Goal: Task Accomplishment & Management: Manage account settings

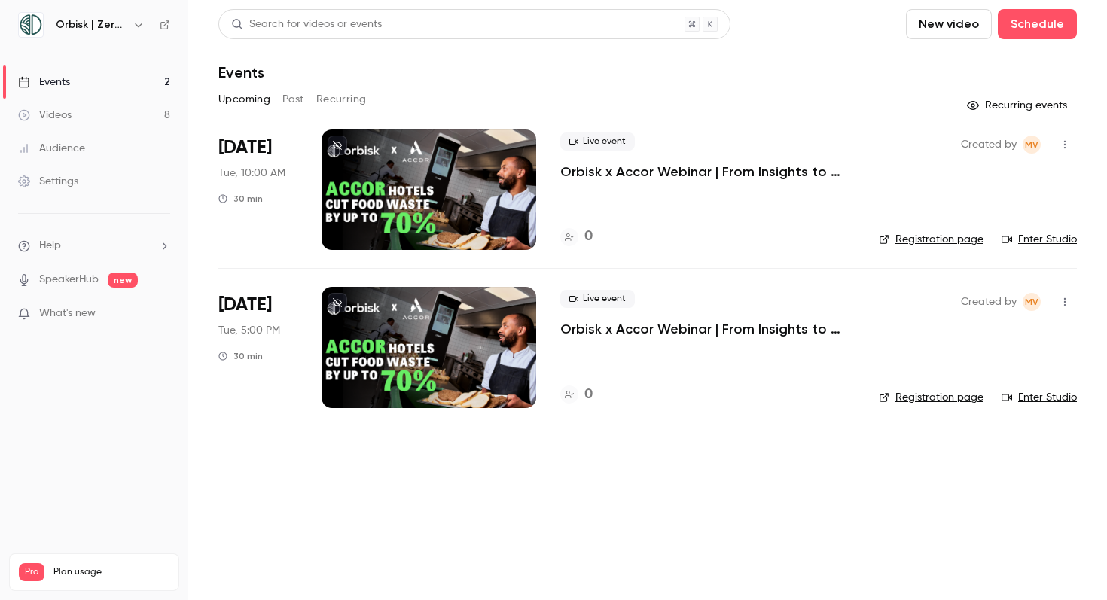
click at [294, 99] on button "Past" at bounding box center [293, 99] width 22 height 24
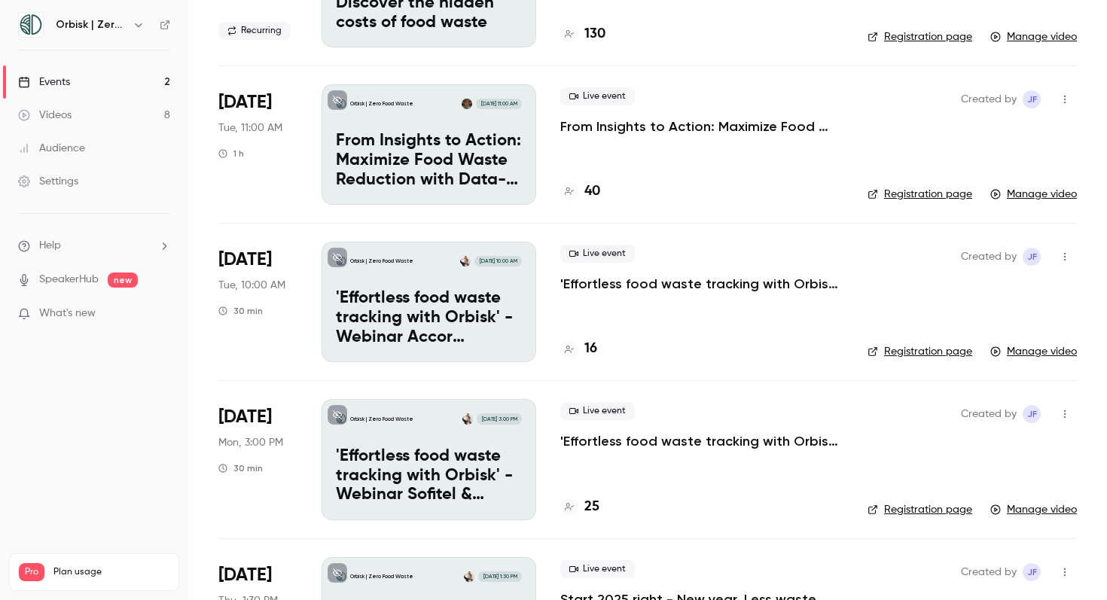
scroll to position [505, 0]
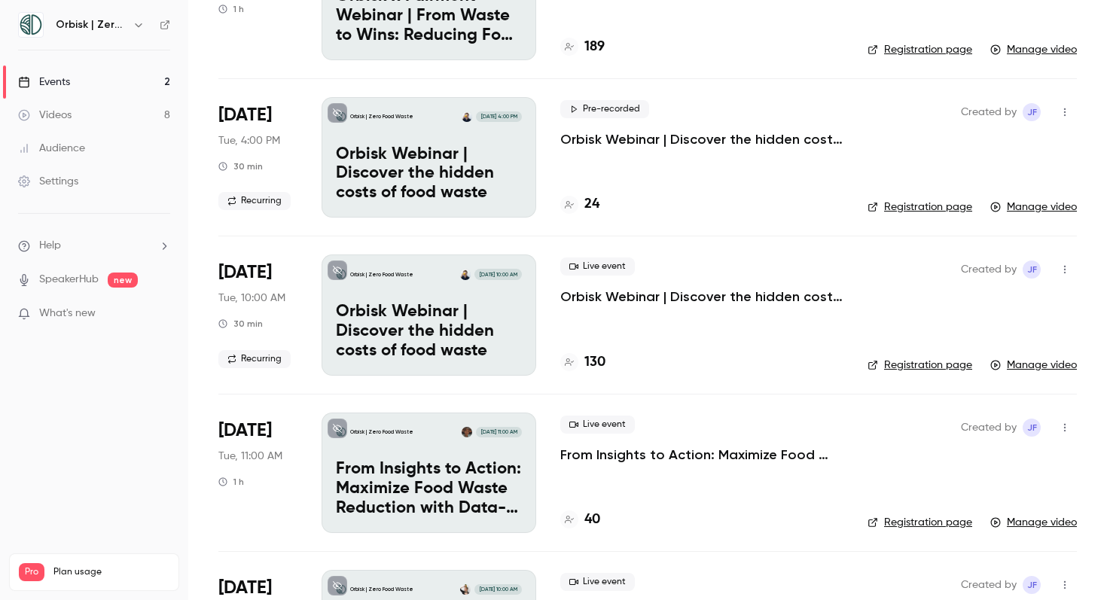
click at [894, 206] on link "Registration page" at bounding box center [919, 207] width 105 height 15
click at [915, 371] on link "Registration page" at bounding box center [919, 365] width 105 height 15
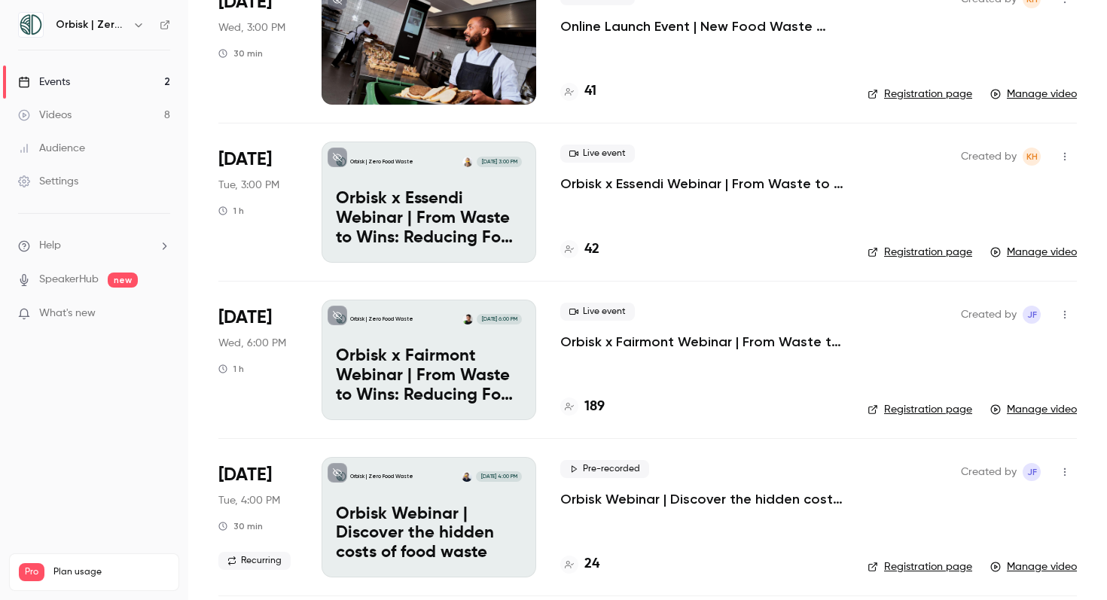
scroll to position [0, 0]
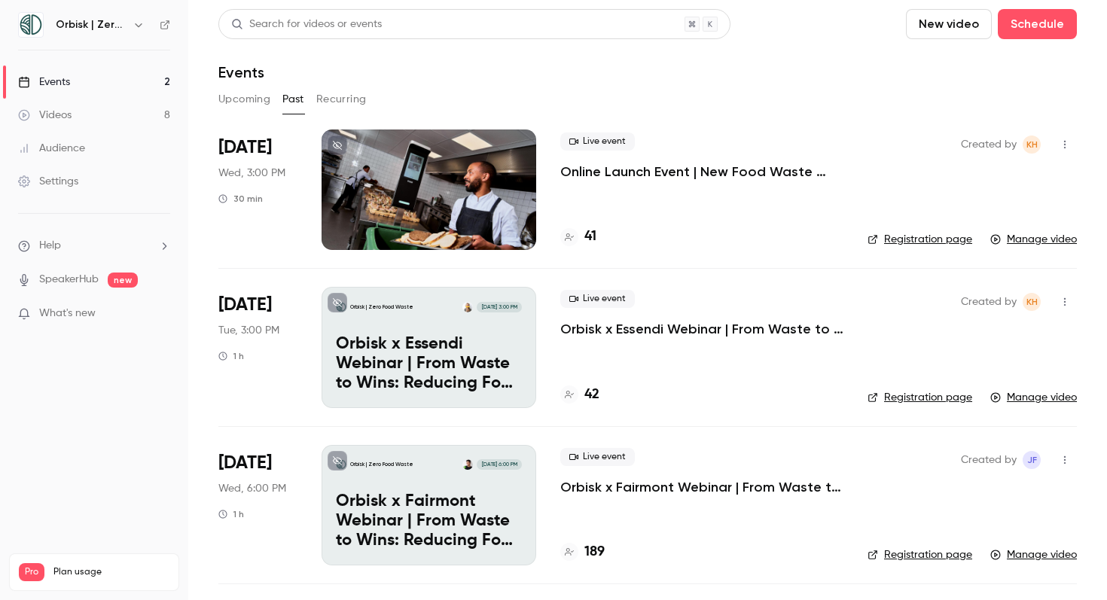
click at [226, 93] on button "Upcoming" at bounding box center [244, 99] width 52 height 24
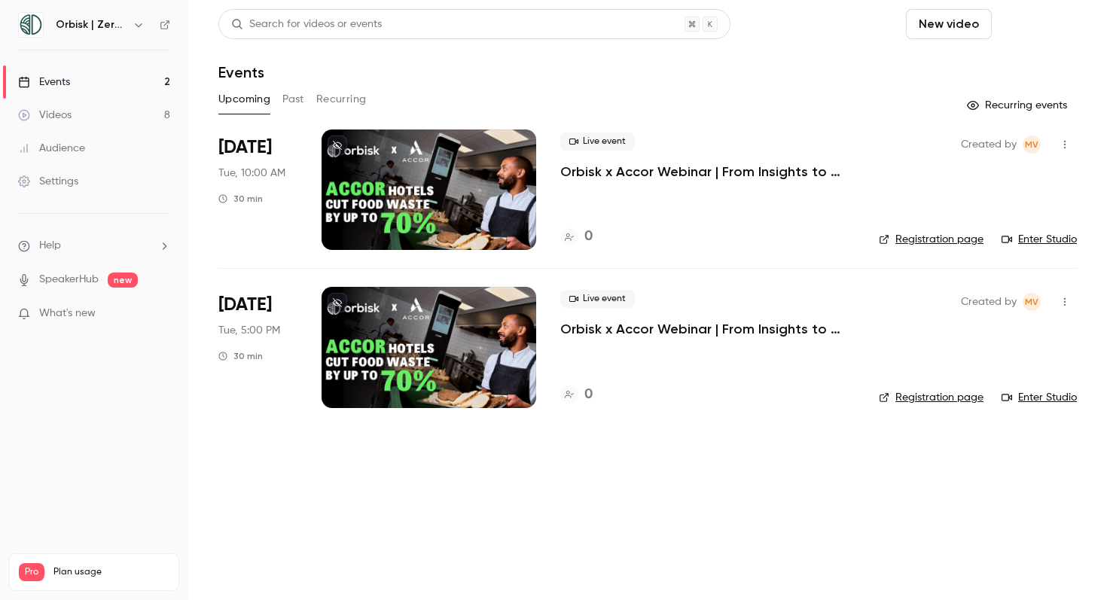
click at [1050, 35] on button "Schedule" at bounding box center [1037, 24] width 79 height 30
click at [1028, 63] on div "One time event" at bounding box center [1006, 65] width 114 height 15
click at [1068, 36] on button "Schedule" at bounding box center [1037, 24] width 79 height 30
click at [1031, 111] on div "Recurring event" at bounding box center [1006, 105] width 114 height 16
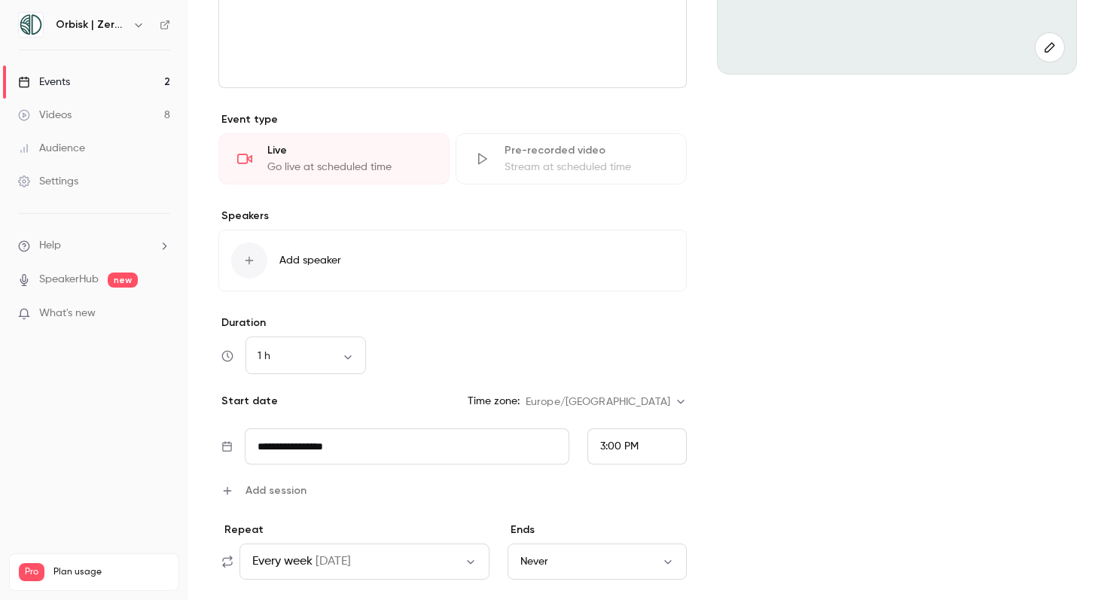
scroll to position [331, 0]
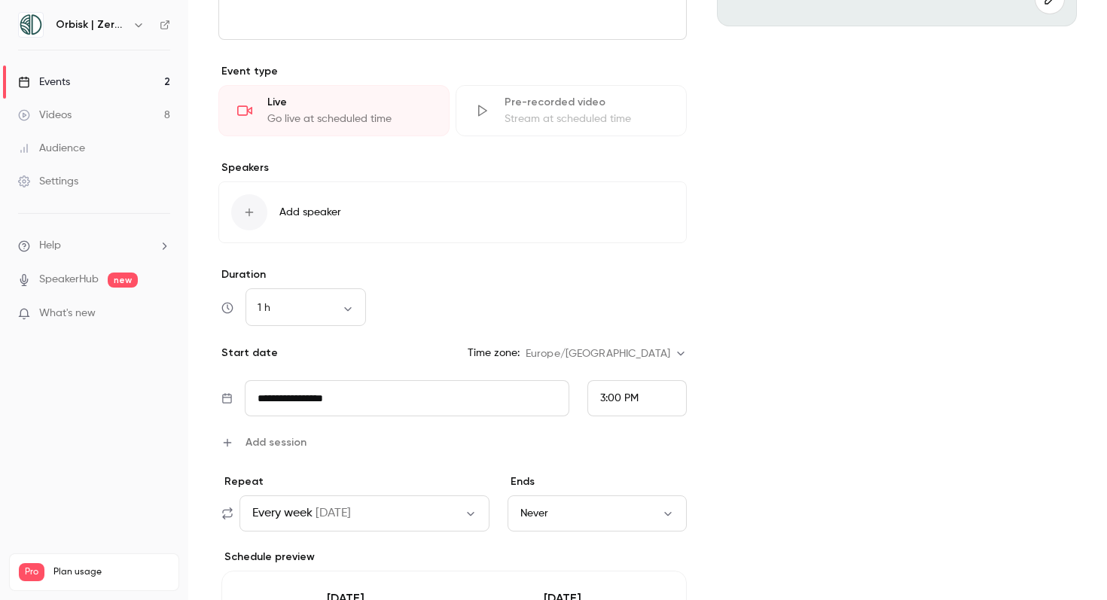
click at [298, 440] on span "Add session" at bounding box center [275, 442] width 61 height 16
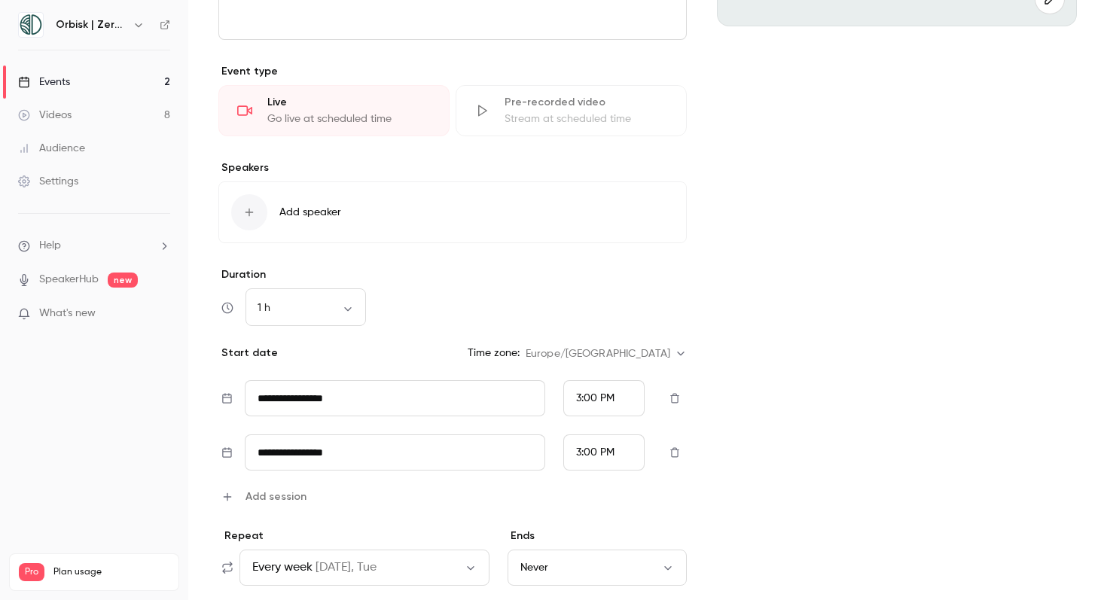
click at [315, 331] on div "**********" at bounding box center [452, 366] width 468 height 1123
click at [315, 321] on div "1 h ** ​" at bounding box center [305, 308] width 120 height 36
click at [365, 311] on body "**********" at bounding box center [553, 300] width 1107 height 600
click at [304, 394] on li "30 min" at bounding box center [305, 394] width 120 height 39
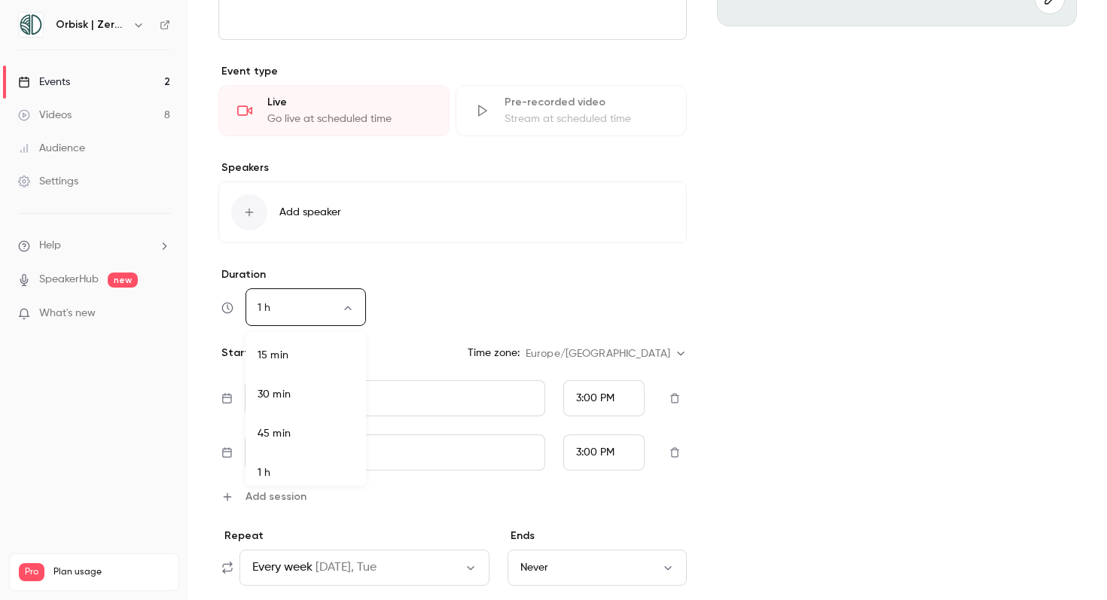
type input "**"
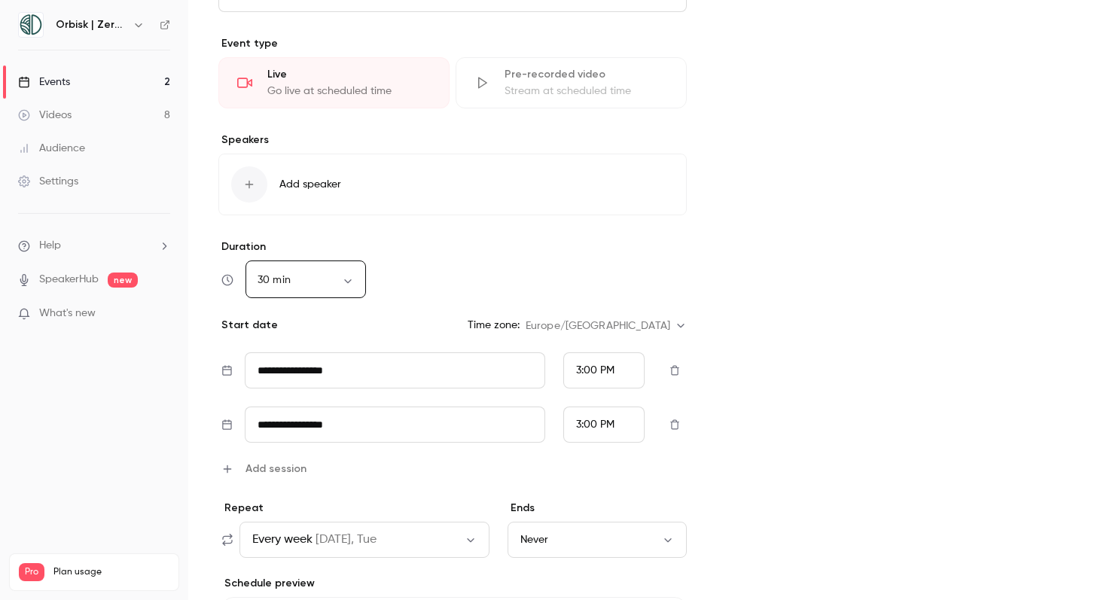
scroll to position [362, 0]
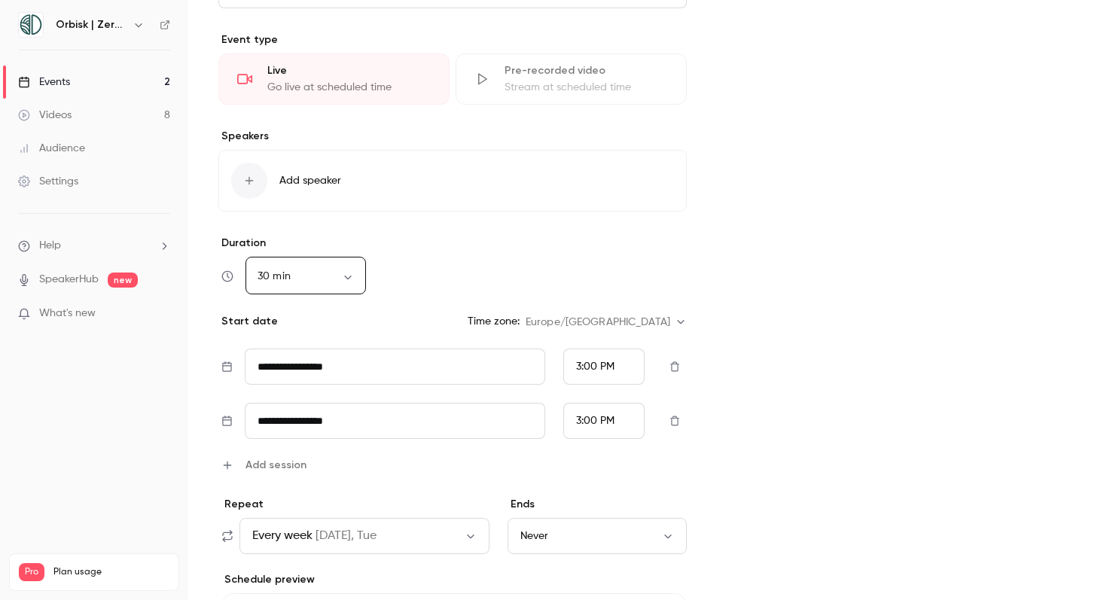
click at [664, 425] on button "button" at bounding box center [675, 421] width 24 height 24
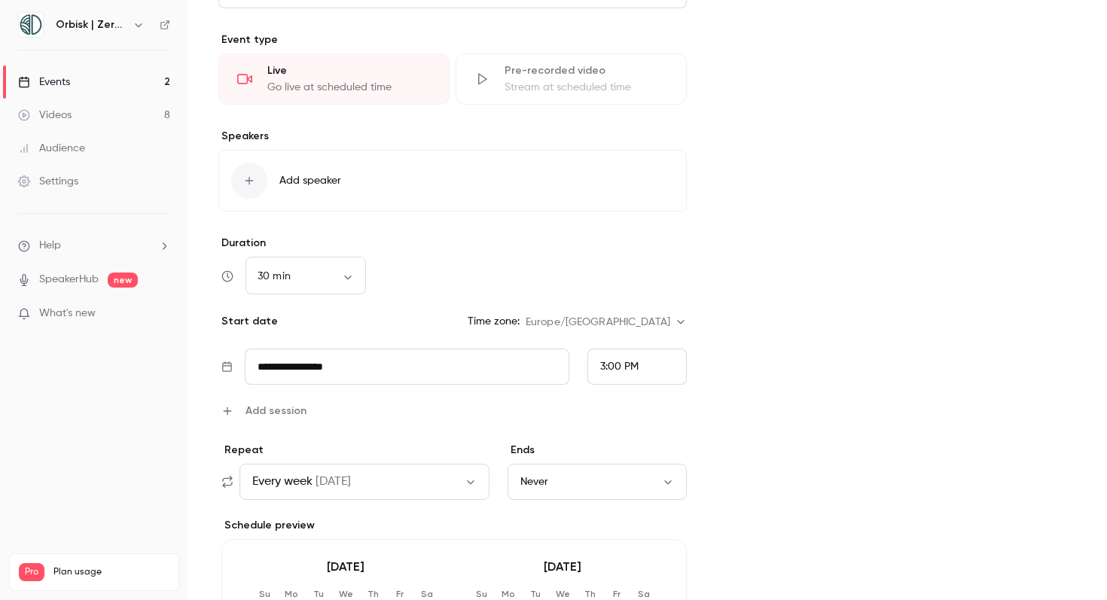
click at [349, 364] on input "**********" at bounding box center [407, 367] width 325 height 36
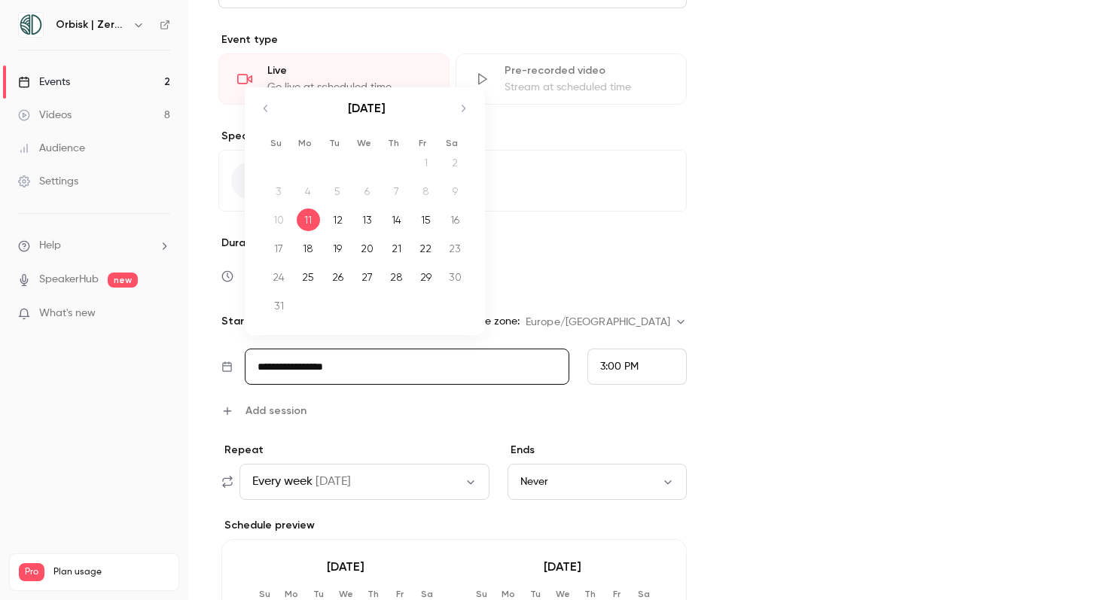
click at [464, 96] on div "[DATE]" at bounding box center [367, 116] width 212 height 58
click at [464, 101] on icon "Move forward to switch to the next month." at bounding box center [463, 108] width 18 height 18
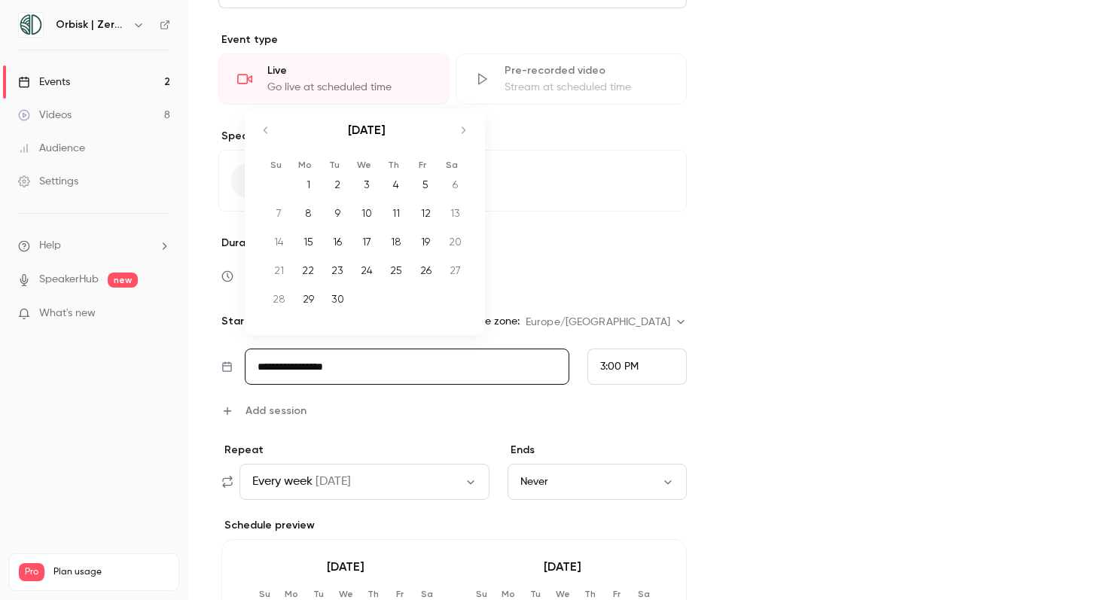
click at [331, 246] on div "16" at bounding box center [337, 241] width 23 height 23
type input "**********"
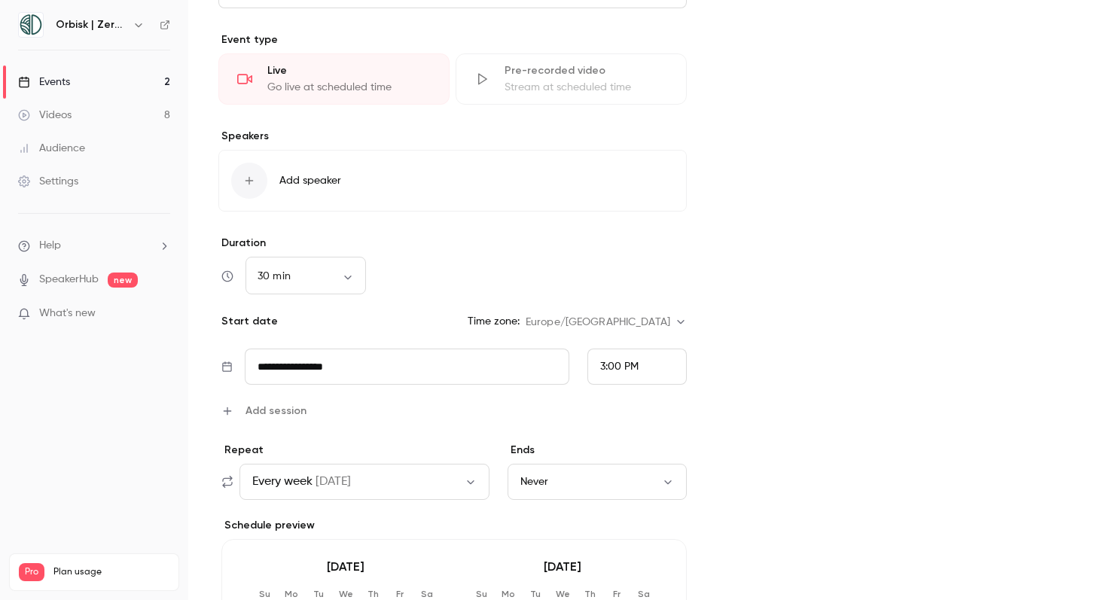
click at [619, 377] on div "3:00 PM" at bounding box center [636, 367] width 99 height 36
click at [642, 135] on div "10:00 AM" at bounding box center [637, 130] width 74 height 16
click at [284, 413] on span "Add session" at bounding box center [275, 411] width 61 height 16
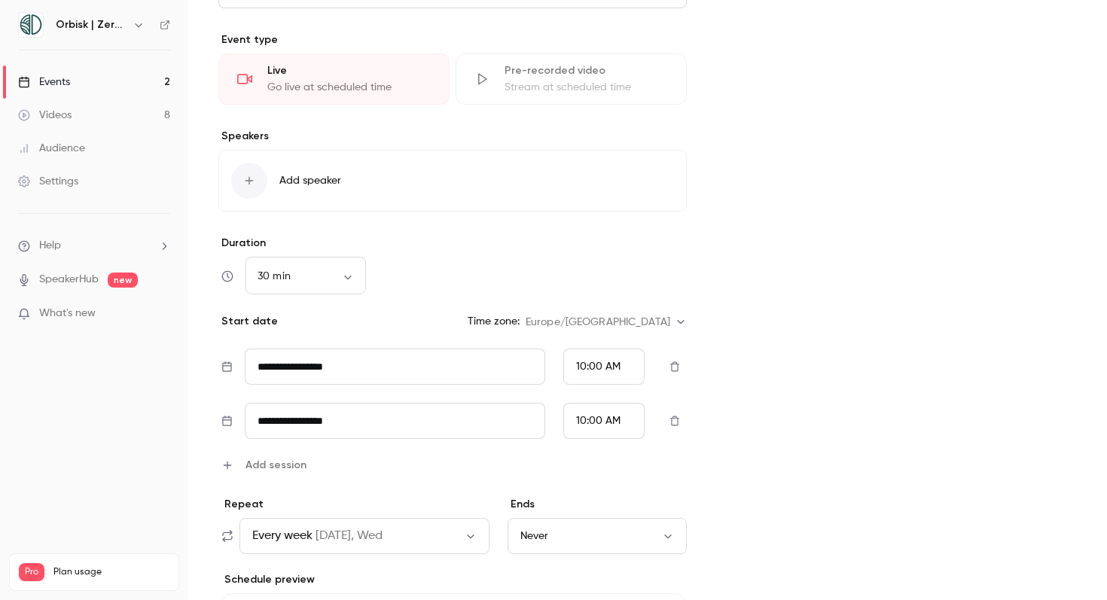
click at [362, 385] on input "**********" at bounding box center [395, 367] width 301 height 36
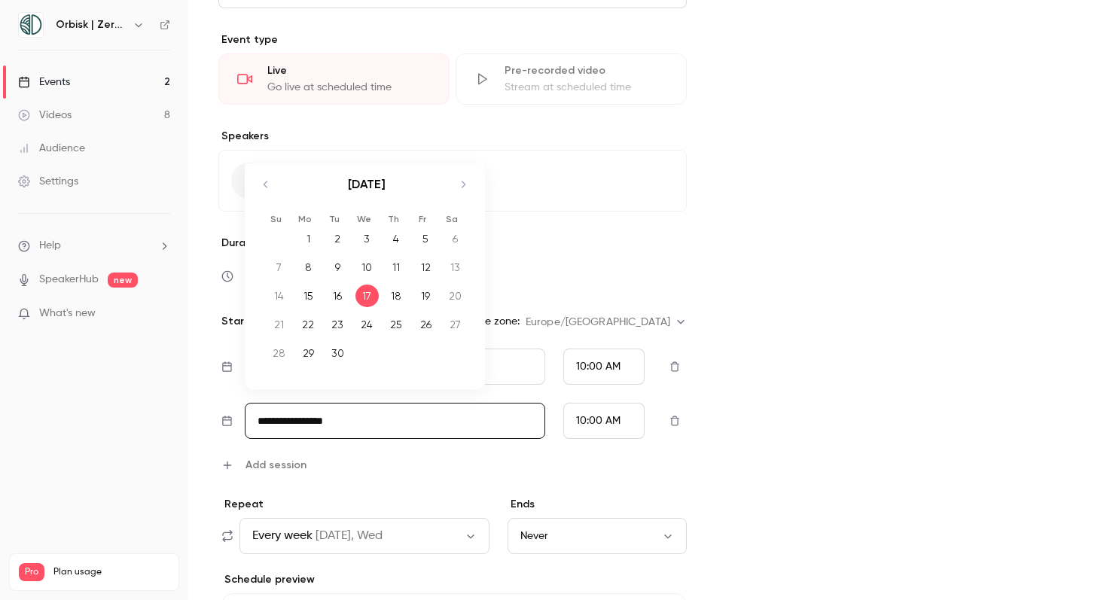
click at [328, 302] on div "16" at bounding box center [337, 296] width 23 height 23
type input "**********"
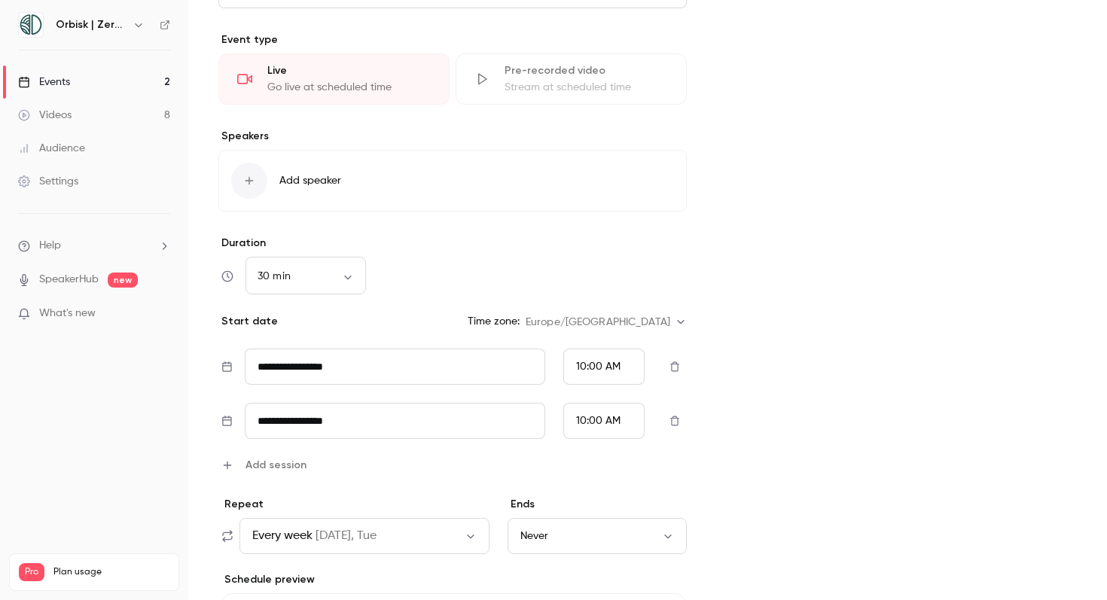
click at [620, 451] on div "**********" at bounding box center [452, 411] width 468 height 124
click at [620, 385] on div "10:00 AM" at bounding box center [603, 367] width 81 height 36
click at [604, 257] on li "5:00 PM" at bounding box center [604, 277] width 80 height 40
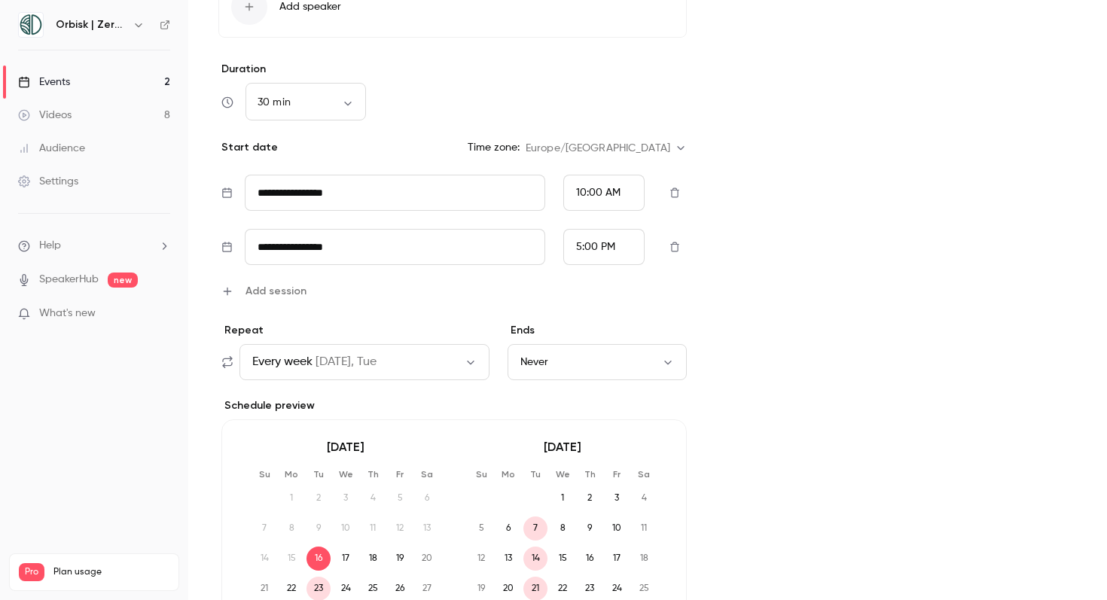
scroll to position [537, 0]
click at [636, 361] on button "Never" at bounding box center [596, 361] width 179 height 36
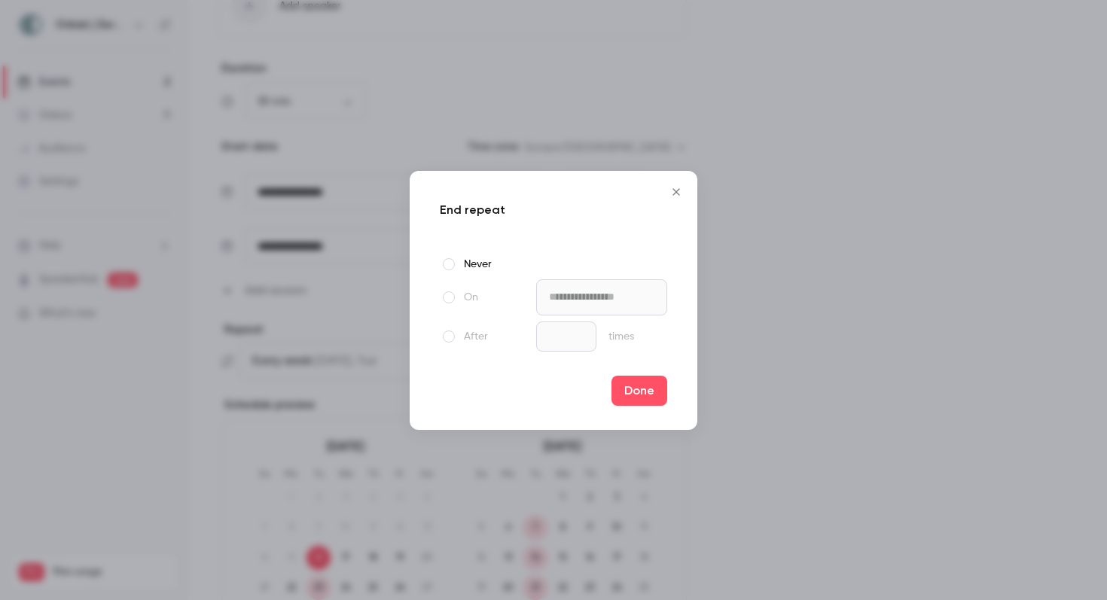
click at [443, 298] on span at bounding box center [449, 297] width 12 height 12
click at [451, 345] on div at bounding box center [449, 337] width 18 height 18
click at [587, 344] on input "*" at bounding box center [566, 336] width 60 height 30
click at [573, 343] on input "*" at bounding box center [566, 336] width 60 height 30
click at [573, 340] on input "*" at bounding box center [566, 336] width 60 height 30
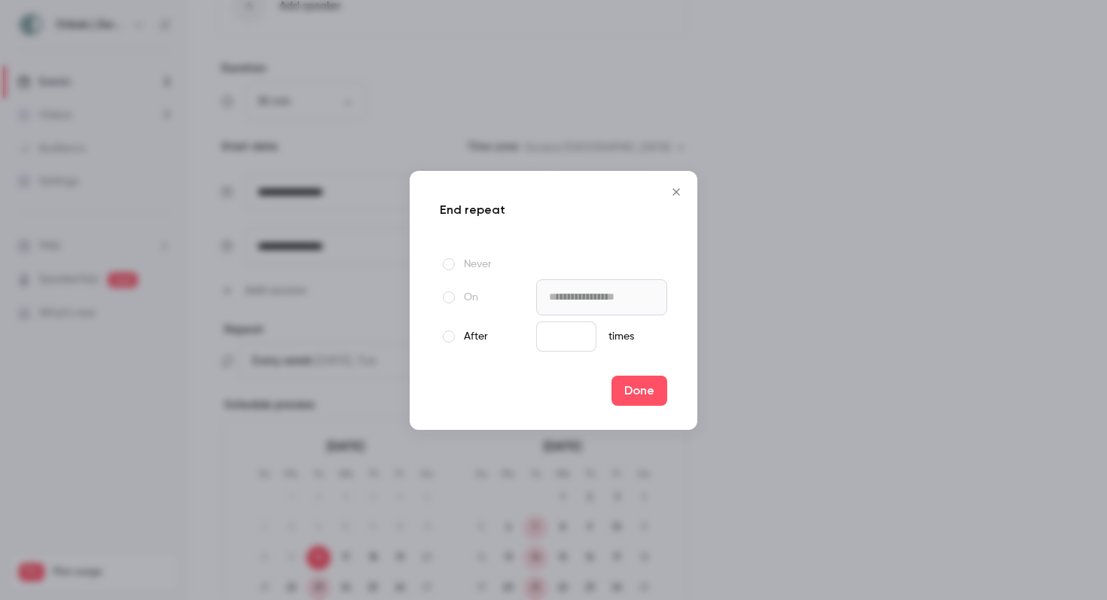
type input "*"
click at [573, 340] on input "*" at bounding box center [566, 336] width 60 height 30
click at [633, 385] on button "Done" at bounding box center [639, 391] width 56 height 30
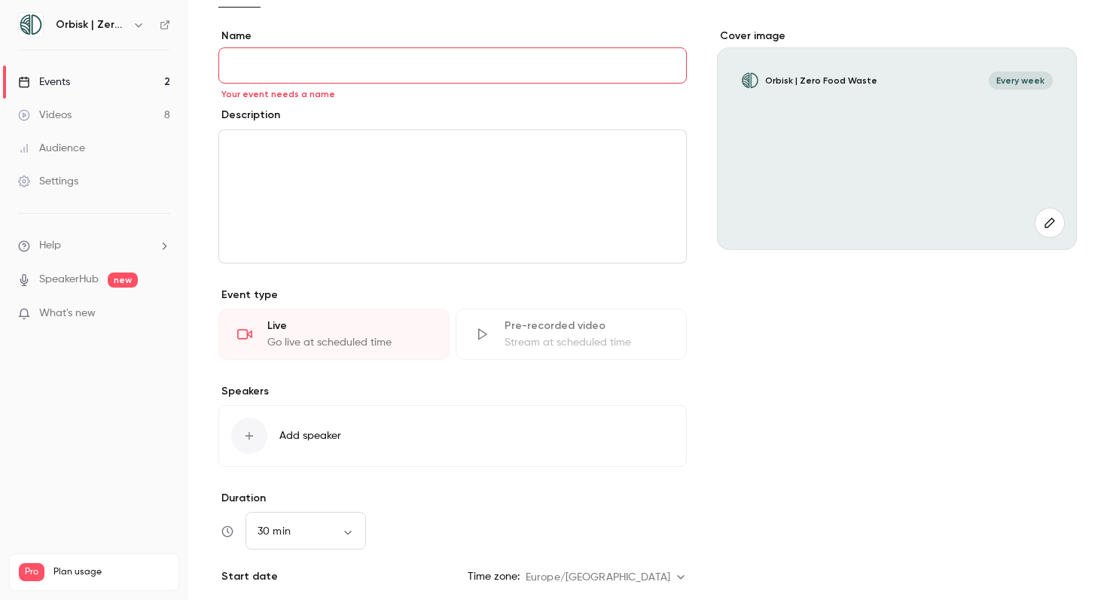
scroll to position [0, 0]
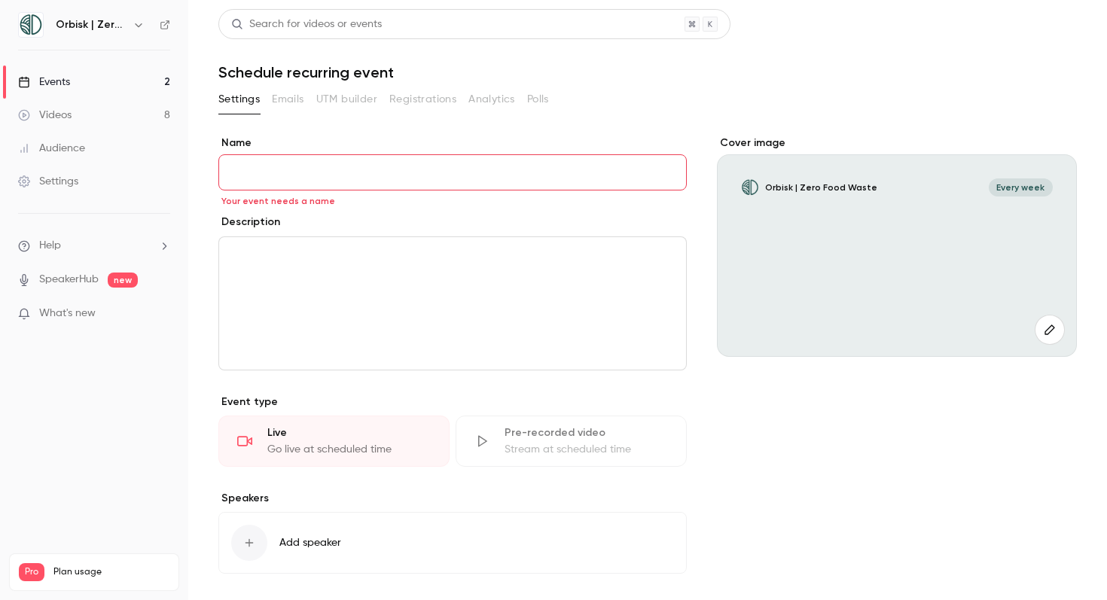
click at [328, 160] on input "Name" at bounding box center [452, 172] width 468 height 36
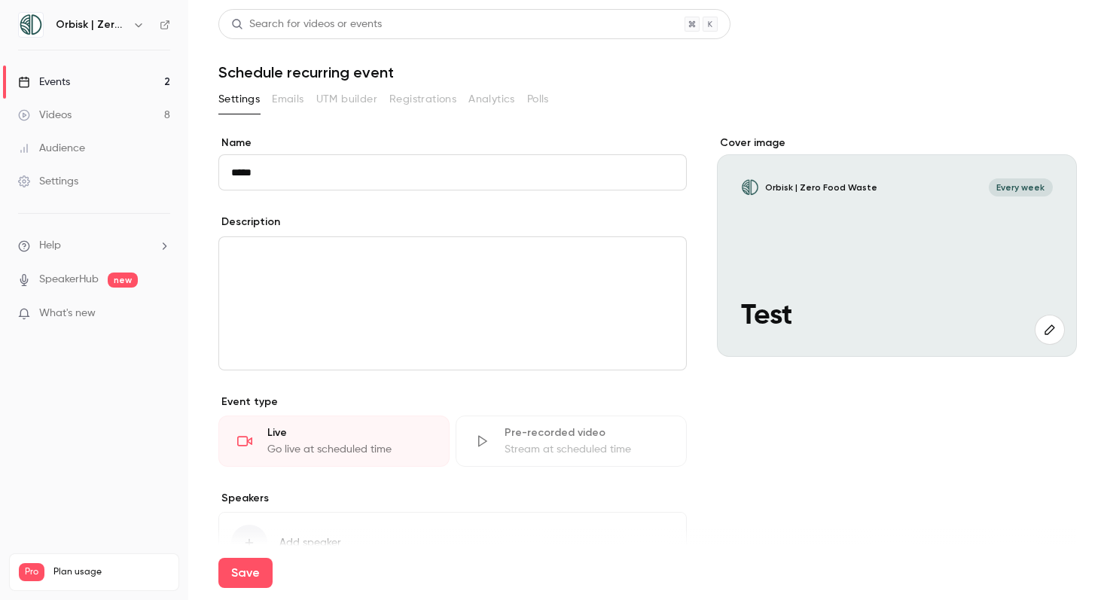
type input "****"
click at [323, 262] on p "editor" at bounding box center [452, 255] width 443 height 18
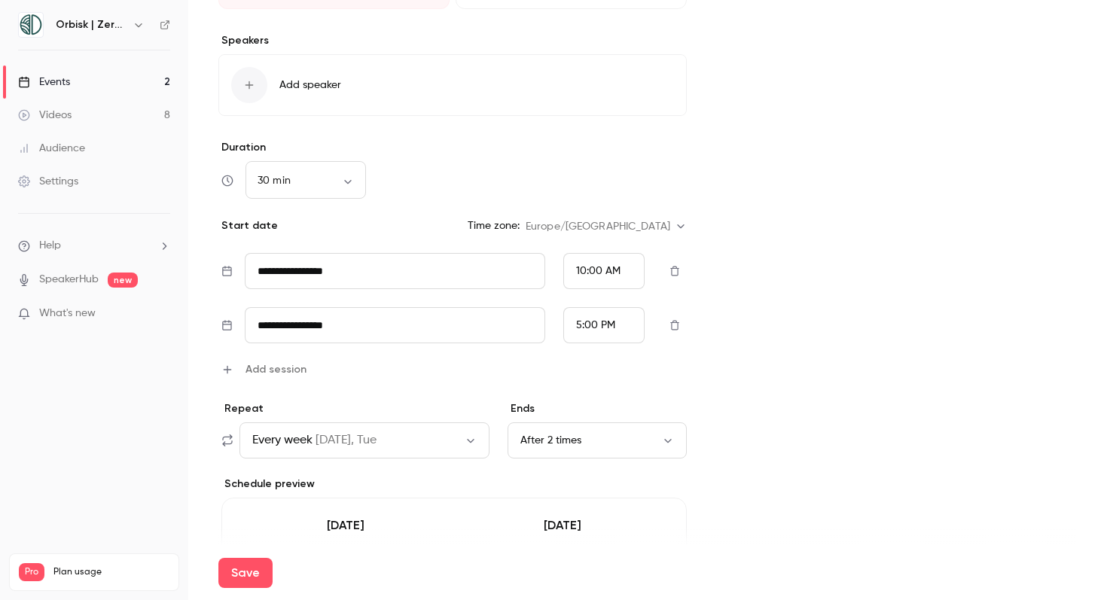
scroll to position [706, 0]
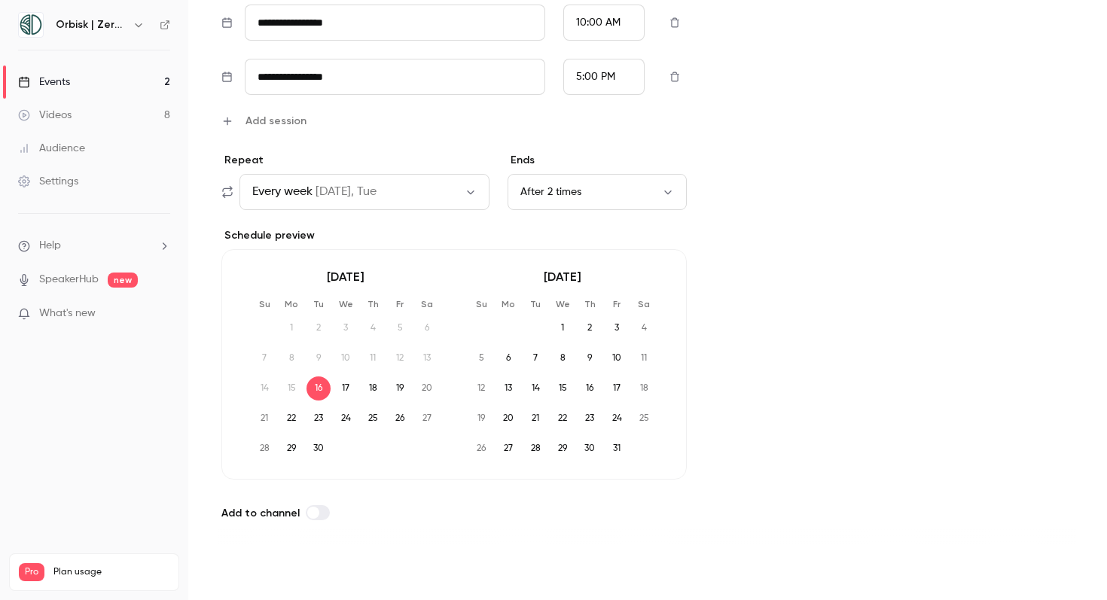
click at [268, 560] on button "Save" at bounding box center [245, 573] width 54 height 30
type input "**"
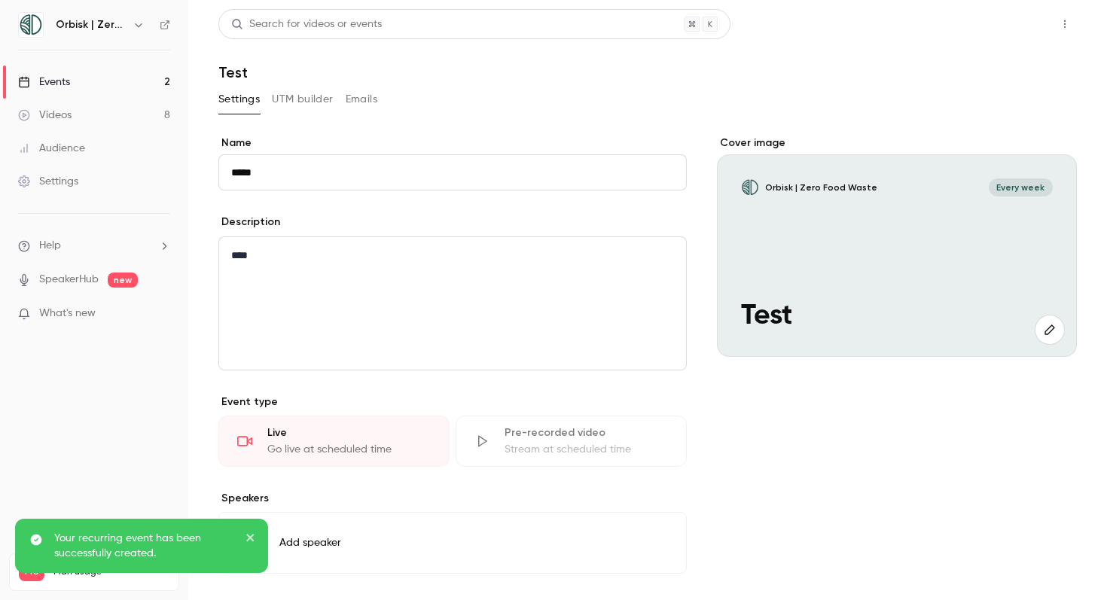
click at [1000, 26] on button "Share" at bounding box center [1010, 24] width 59 height 30
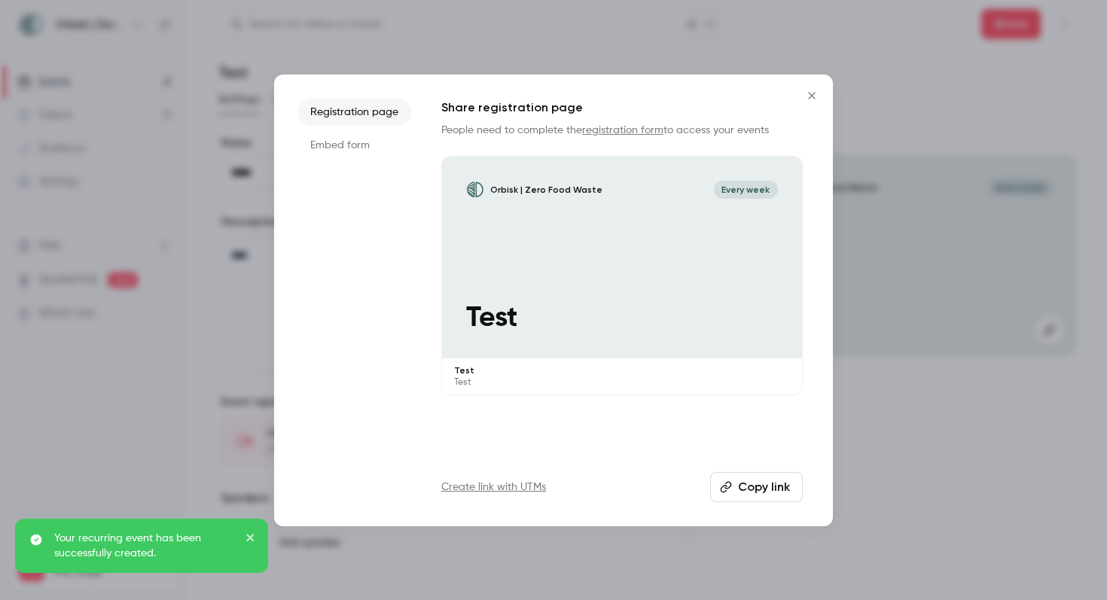
click at [792, 495] on button "Copy link" at bounding box center [756, 487] width 93 height 30
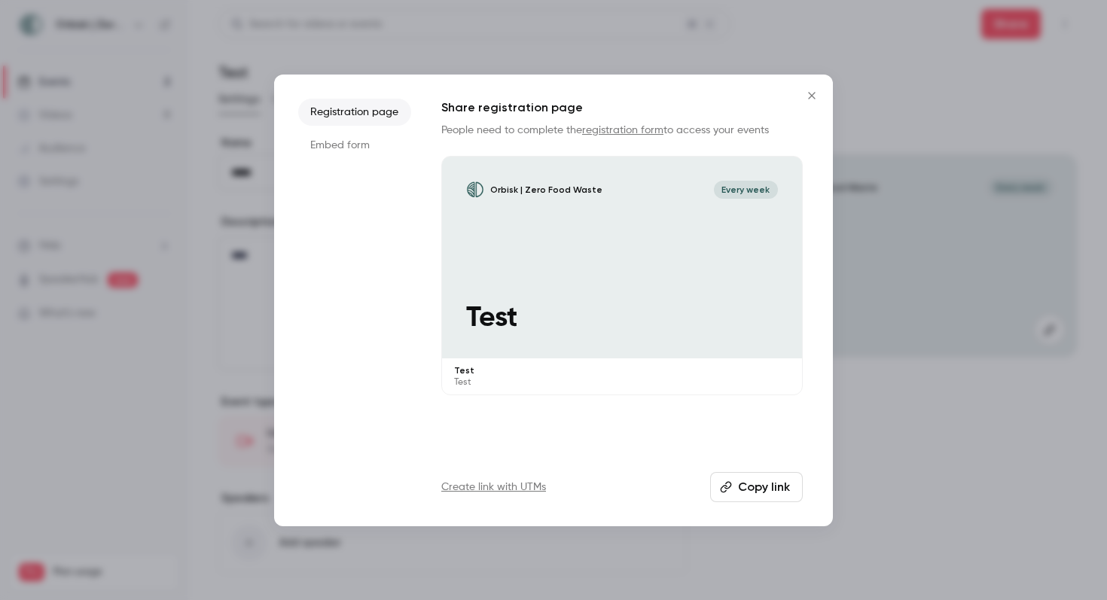
click at [809, 99] on icon "Close" at bounding box center [812, 96] width 18 height 12
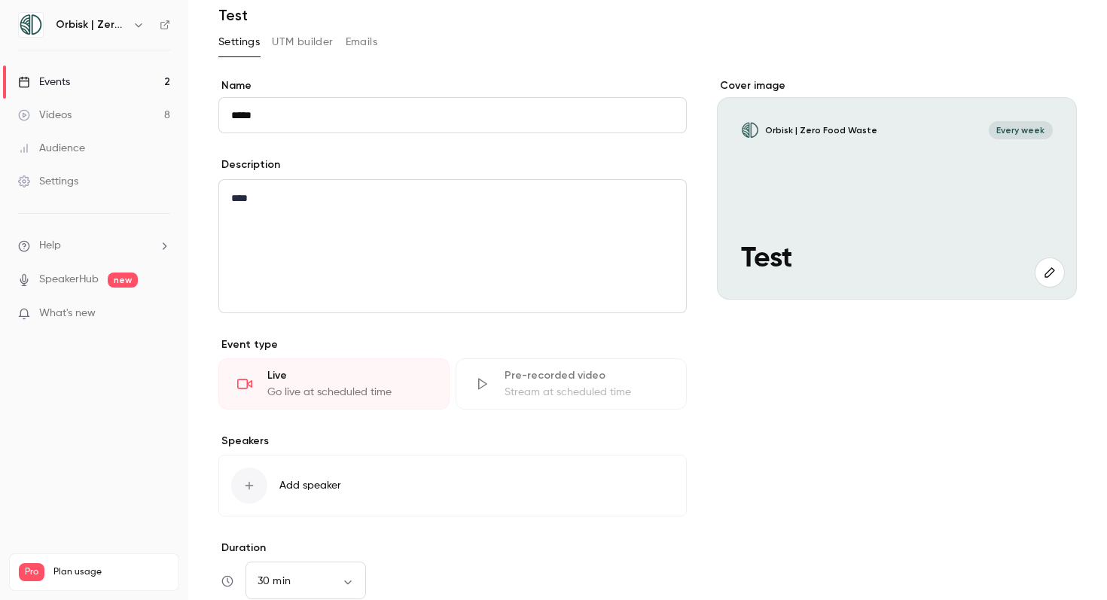
scroll to position [58, 0]
click at [320, 41] on button "UTM builder" at bounding box center [302, 41] width 61 height 24
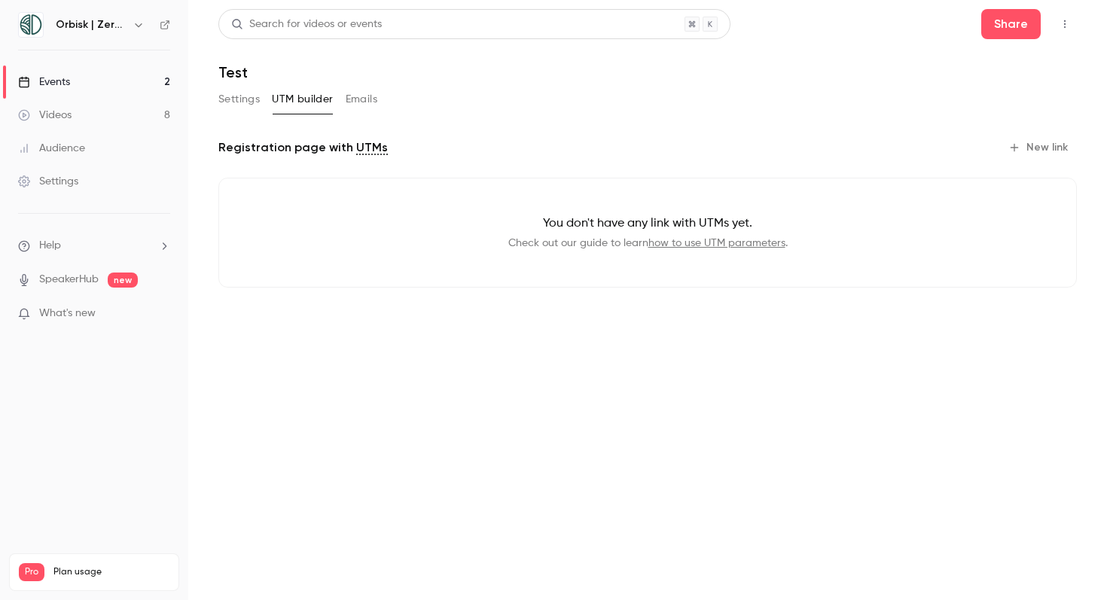
click at [365, 99] on button "Emails" at bounding box center [362, 99] width 32 height 24
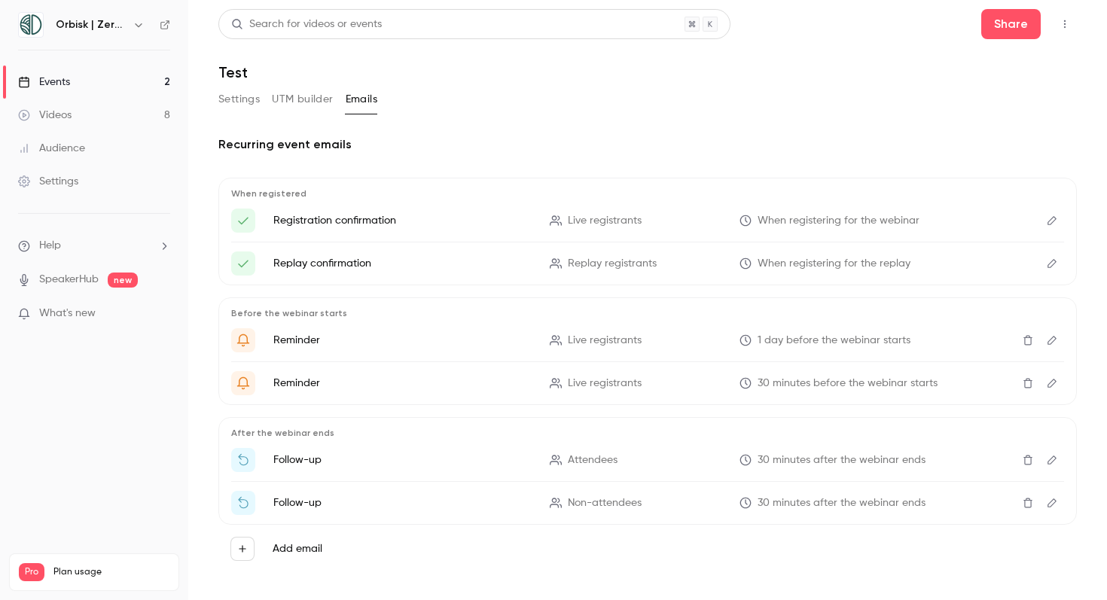
click at [233, 95] on button "Settings" at bounding box center [238, 99] width 41 height 24
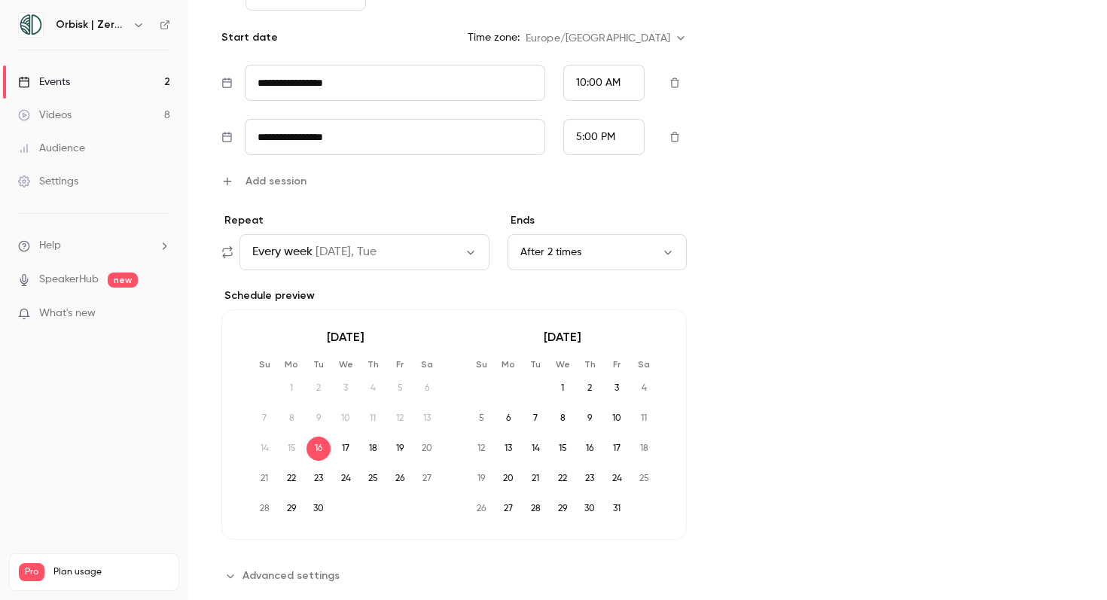
scroll to position [712, 0]
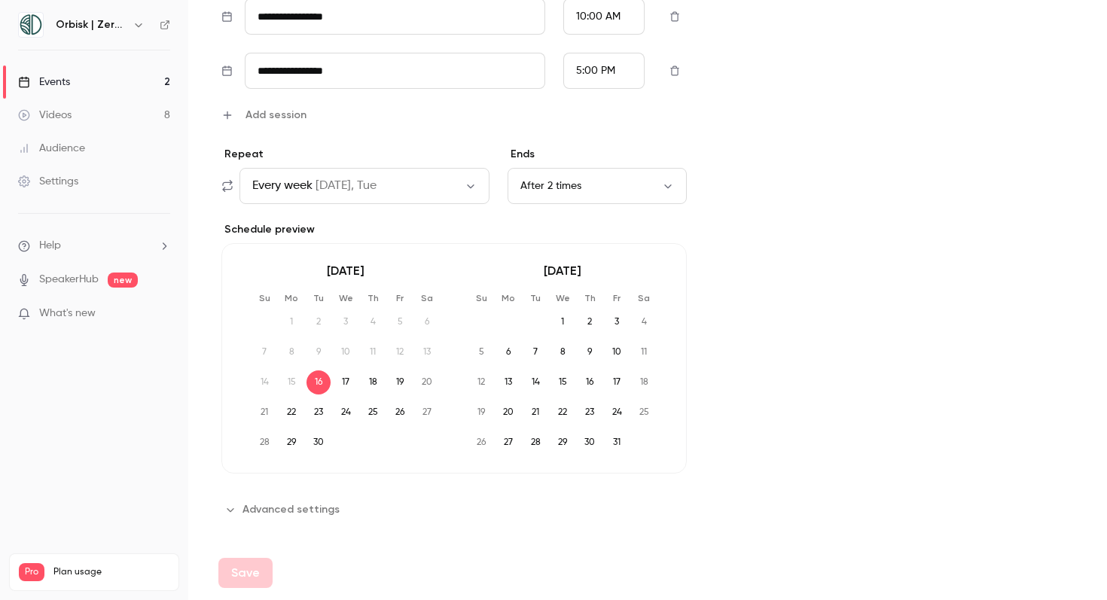
click at [288, 513] on button "Advanced settings" at bounding box center [283, 510] width 130 height 24
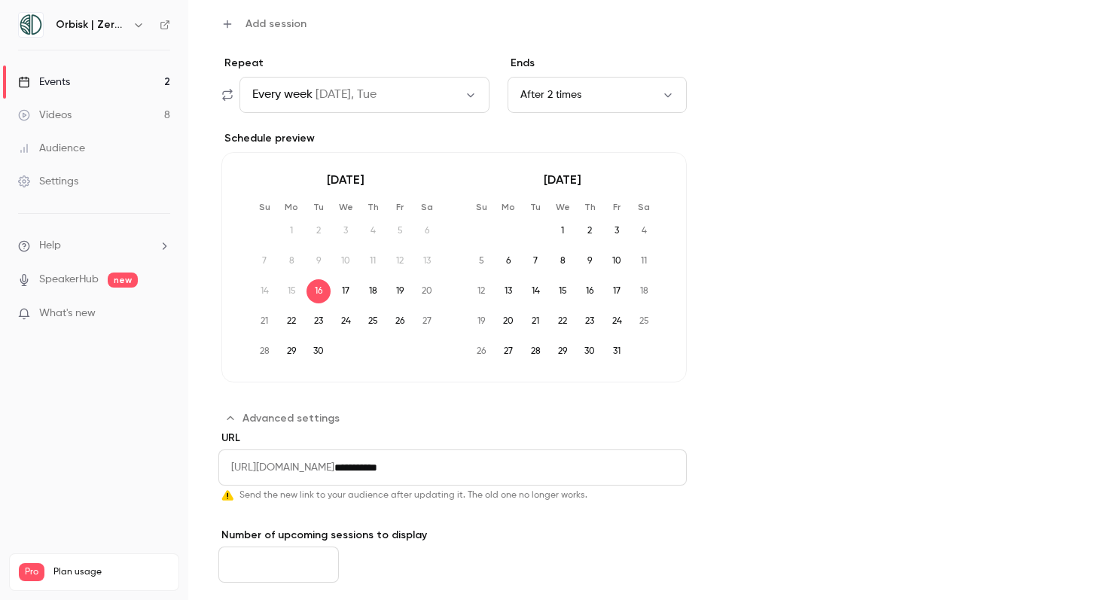
scroll to position [888, 0]
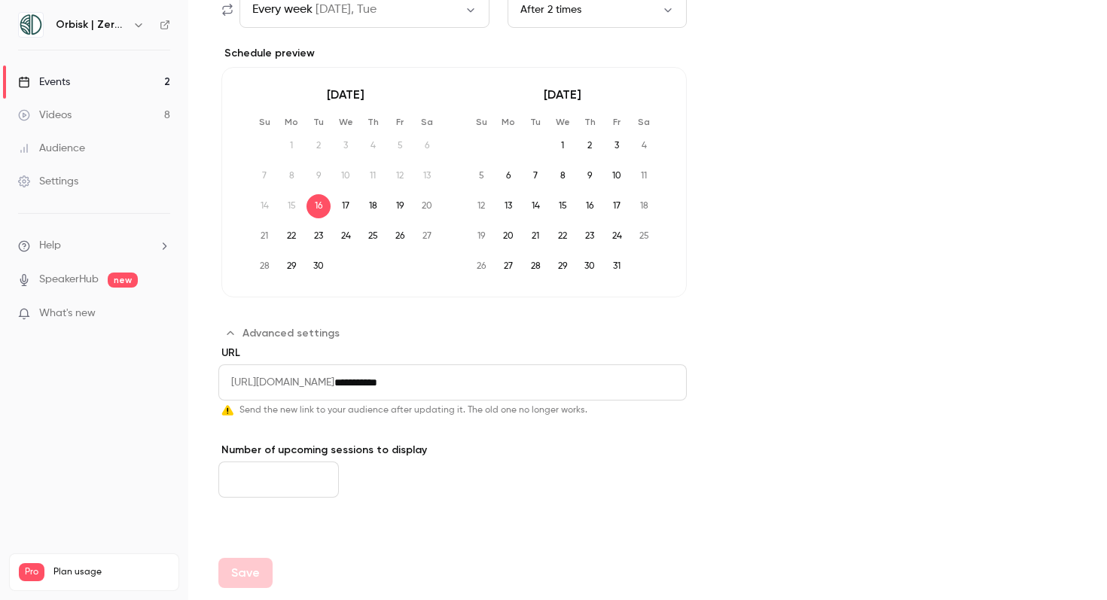
click at [498, 377] on input "**********" at bounding box center [510, 382] width 352 height 36
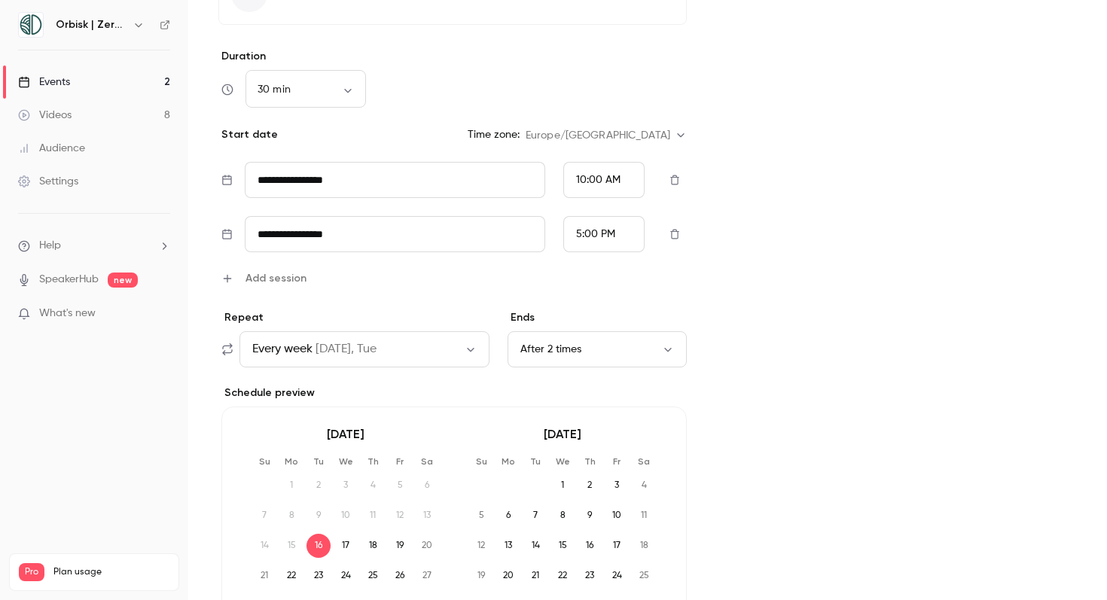
scroll to position [120, 0]
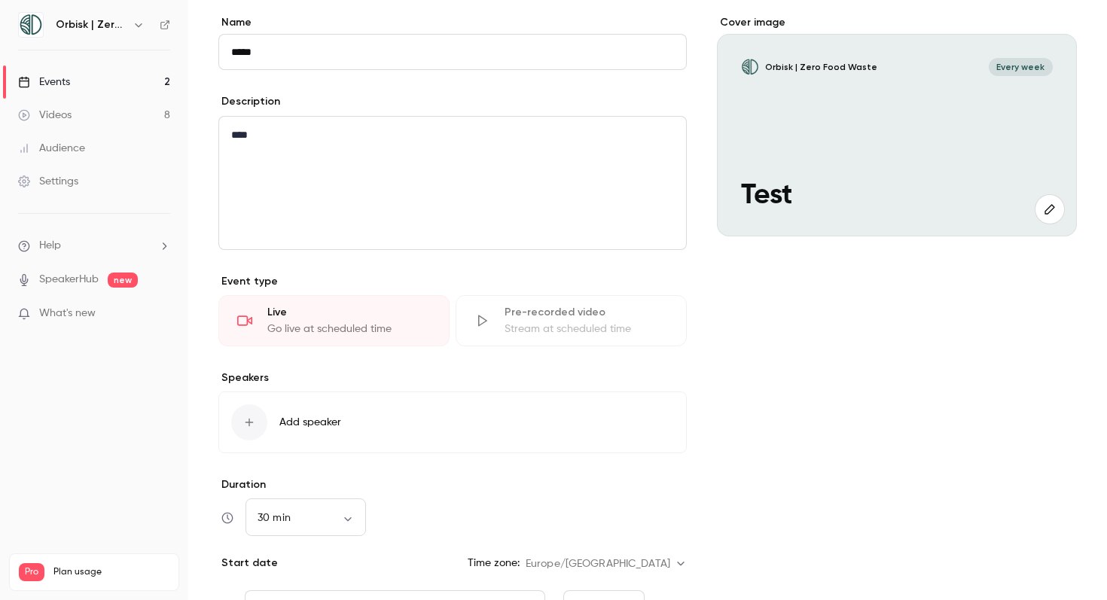
click at [67, 81] on div "Events" at bounding box center [44, 82] width 52 height 15
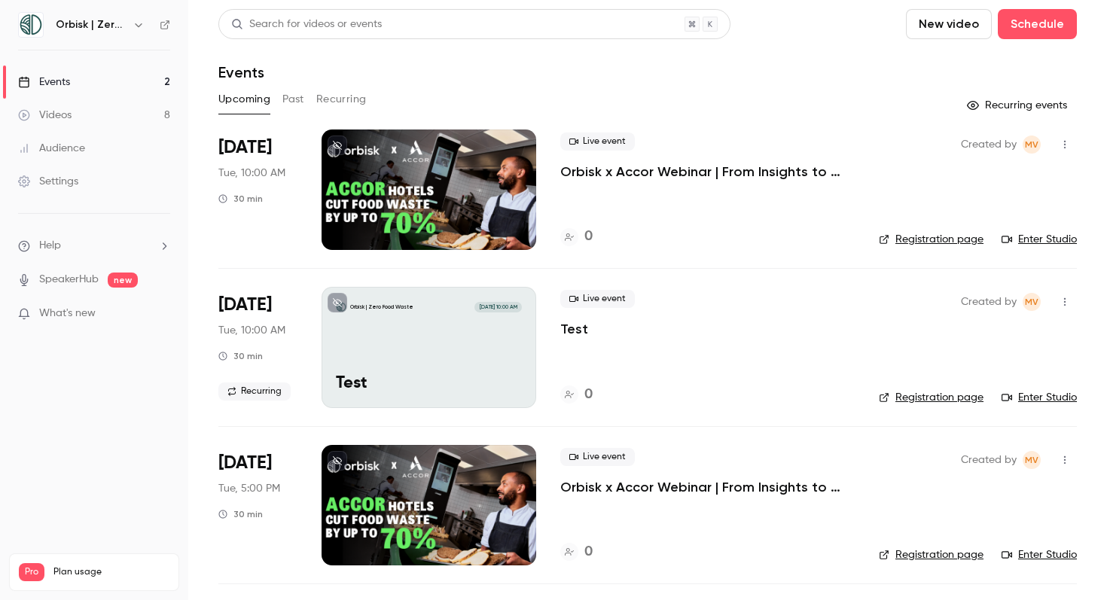
click at [477, 178] on div at bounding box center [428, 189] width 215 height 120
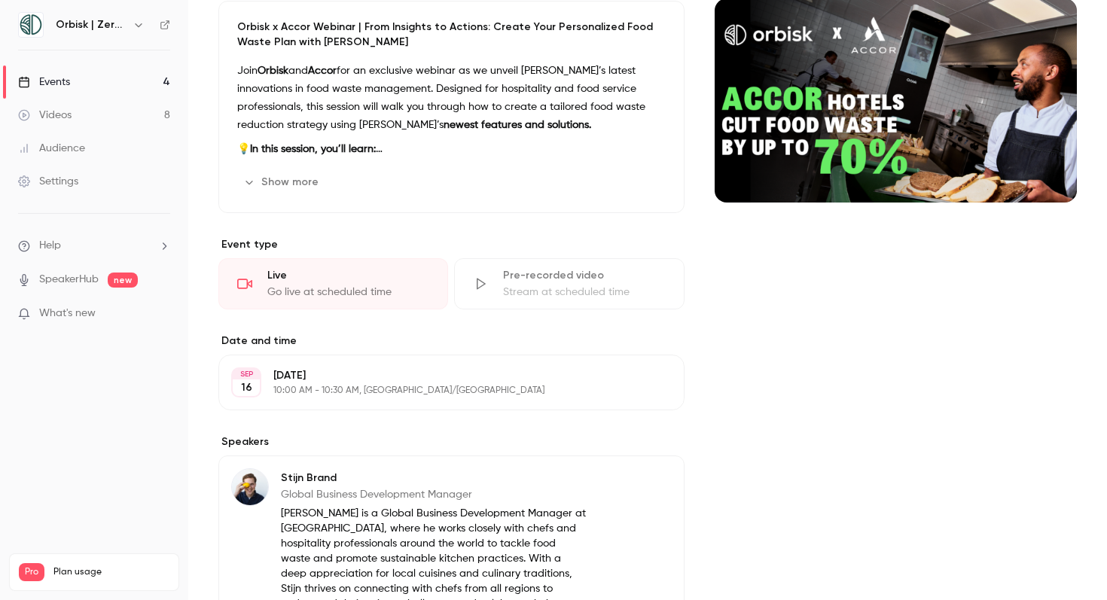
scroll to position [167, 0]
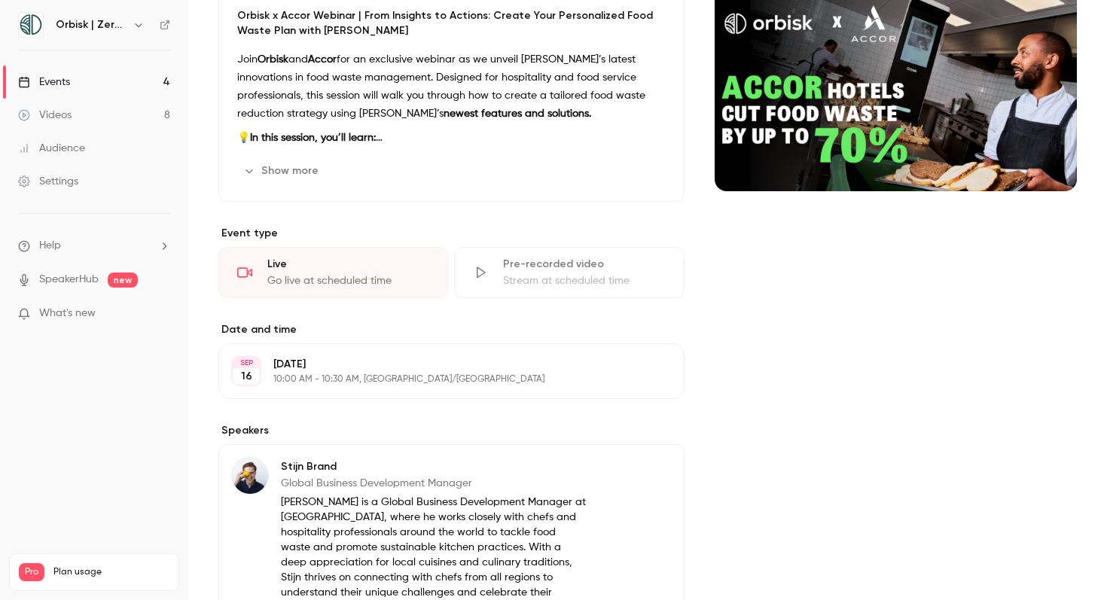
click at [384, 361] on p "[DATE]" at bounding box center [438, 364] width 331 height 15
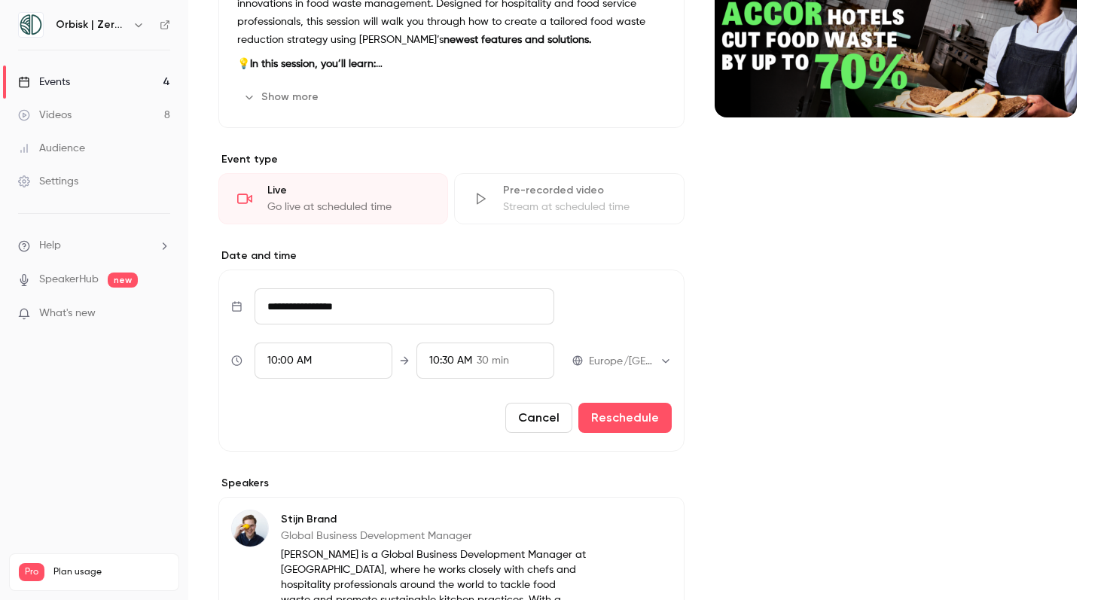
scroll to position [246, 0]
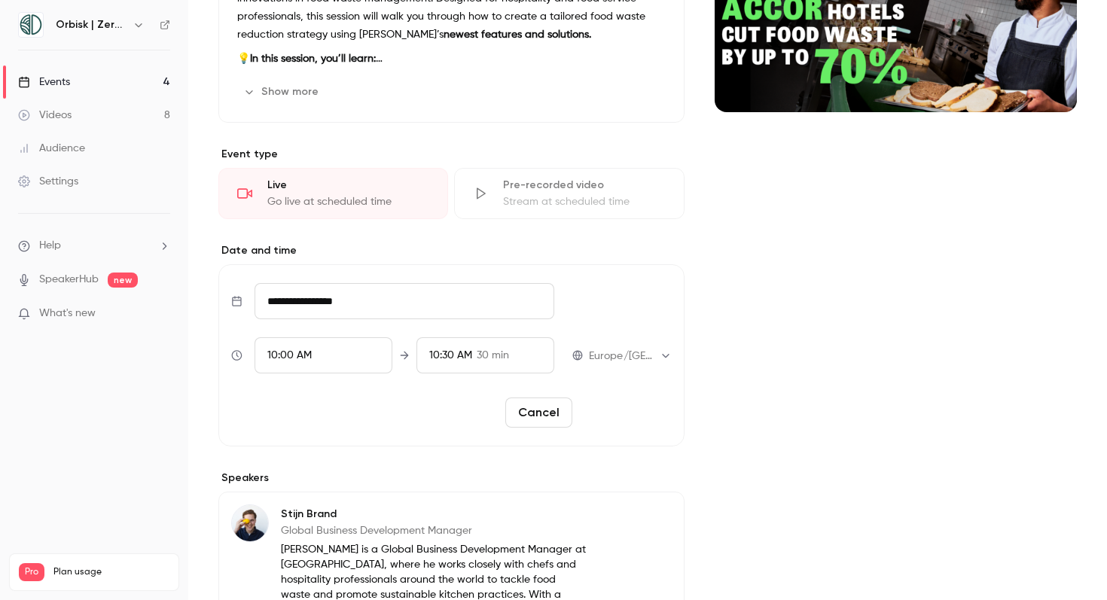
click at [643, 426] on button "Reschedule" at bounding box center [624, 413] width 93 height 30
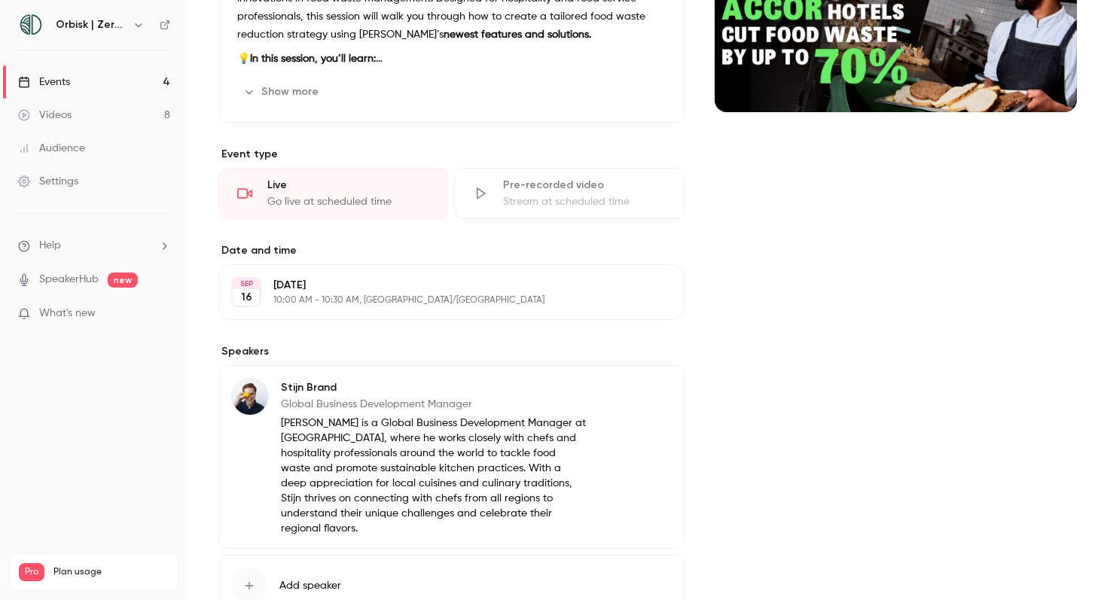
click at [572, 315] on div "[DATE] [DATE] 10:00 AM - 10:30 AM, [GEOGRAPHIC_DATA]/[GEOGRAPHIC_DATA] Edit" at bounding box center [451, 292] width 466 height 56
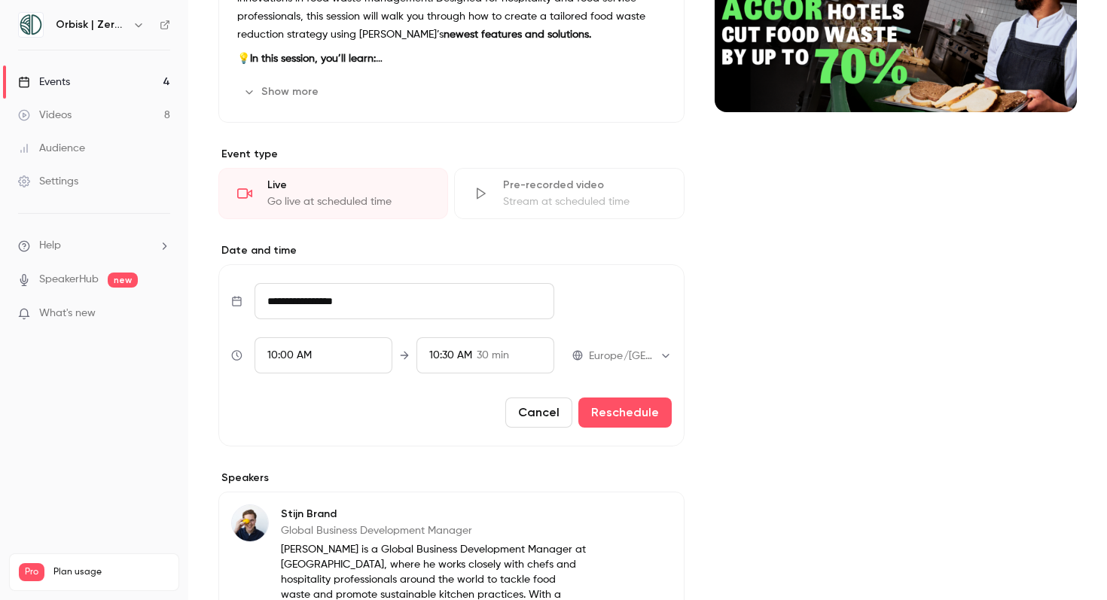
click at [520, 410] on button "Cancel" at bounding box center [538, 413] width 67 height 30
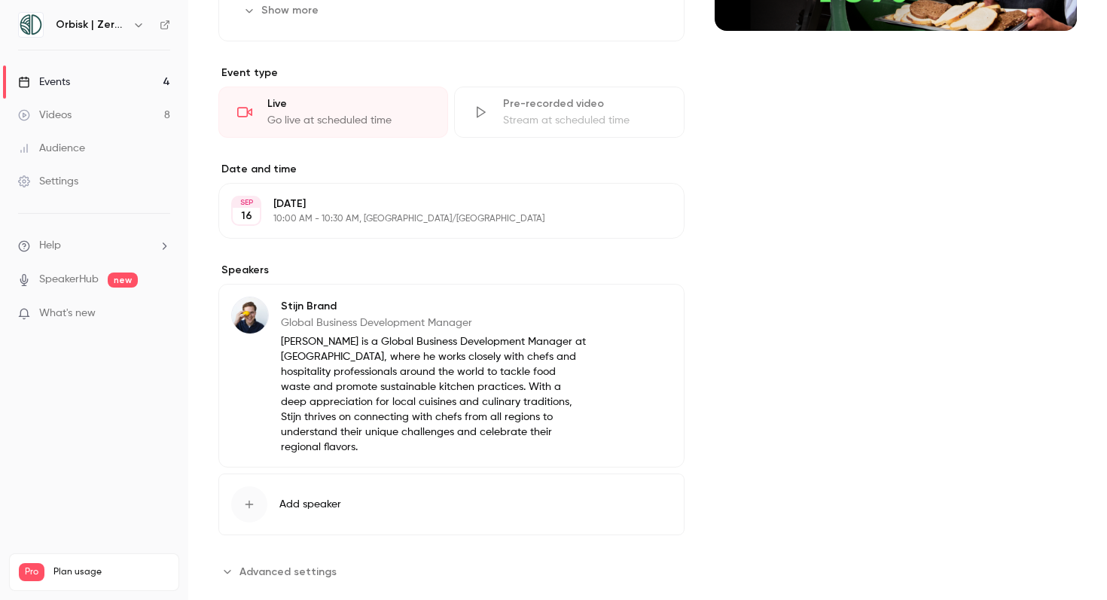
scroll to position [341, 0]
